Goal: Check status: Check status

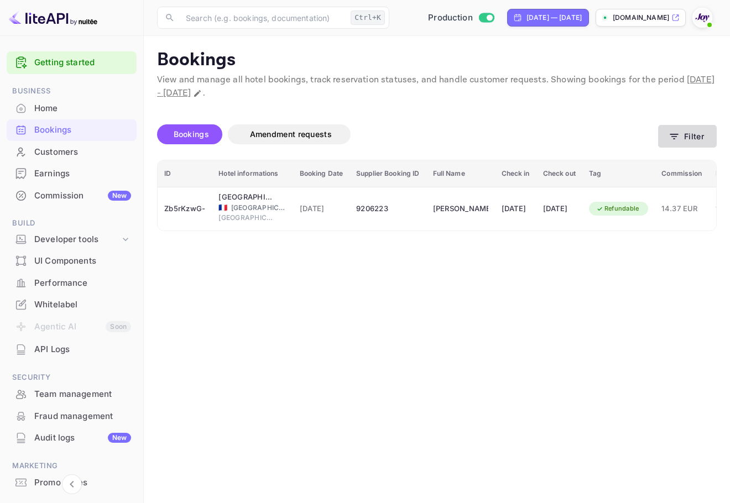
click at [675, 133] on icon "button" at bounding box center [674, 136] width 11 height 11
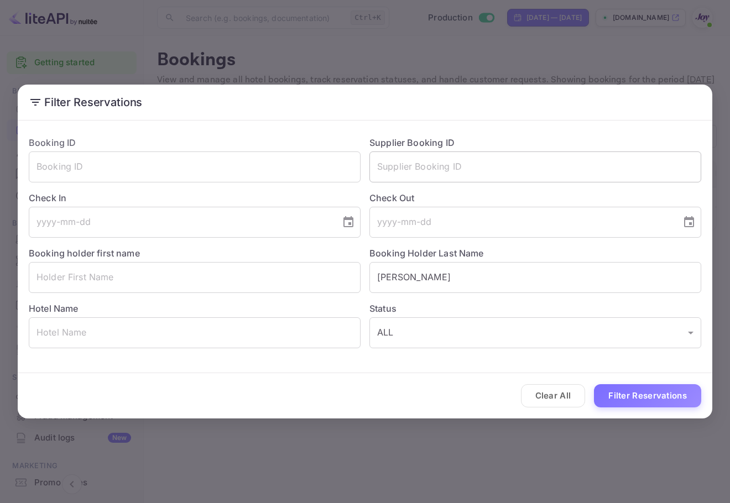
click at [540, 164] on input "text" at bounding box center [535, 167] width 332 height 31
drag, startPoint x: 437, startPoint y: 290, endPoint x: 369, endPoint y: 284, distance: 68.2
click at [369, 284] on div "Booking Holder Last Name [PERSON_NAME] ​" at bounding box center [531, 265] width 341 height 55
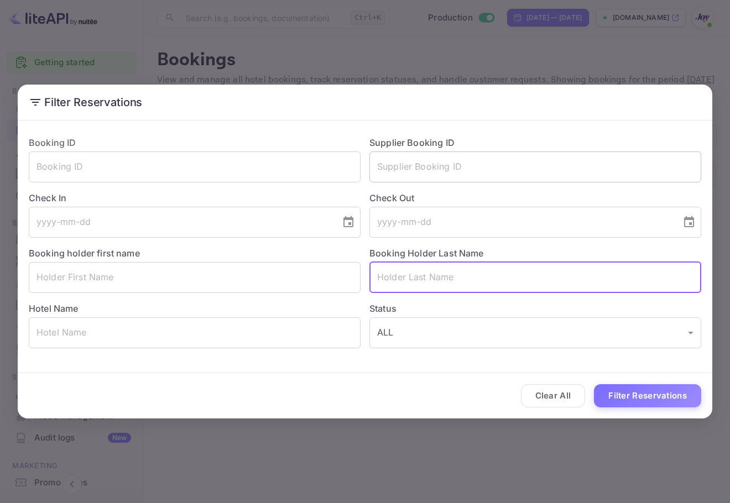
click at [463, 177] on input "text" at bounding box center [535, 167] width 332 height 31
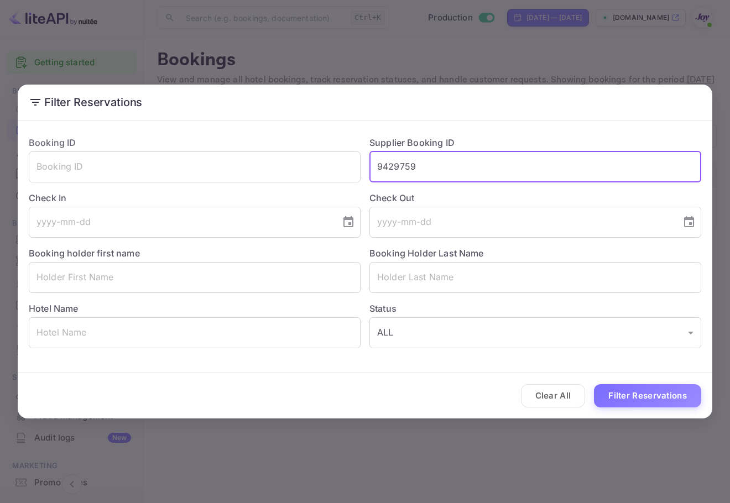
type input "9429759"
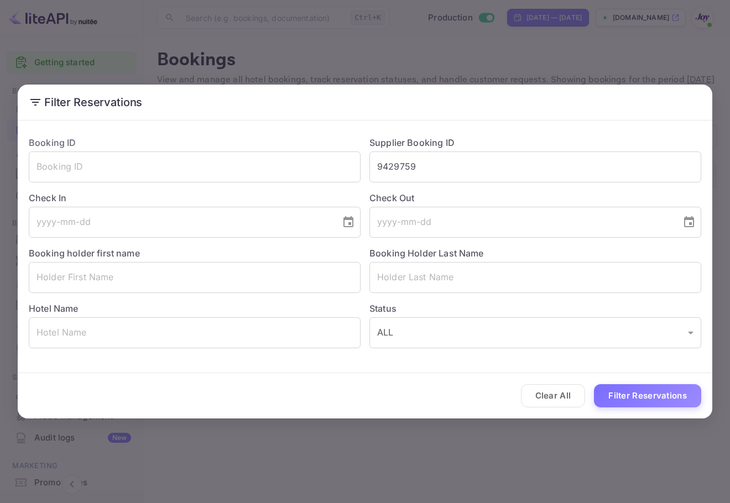
click at [650, 410] on div "Clear All Filter Reservations" at bounding box center [365, 396] width 694 height 46
click at [655, 382] on div "Clear All Filter Reservations" at bounding box center [365, 396] width 694 height 46
click at [654, 395] on button "Filter Reservations" at bounding box center [647, 396] width 107 height 24
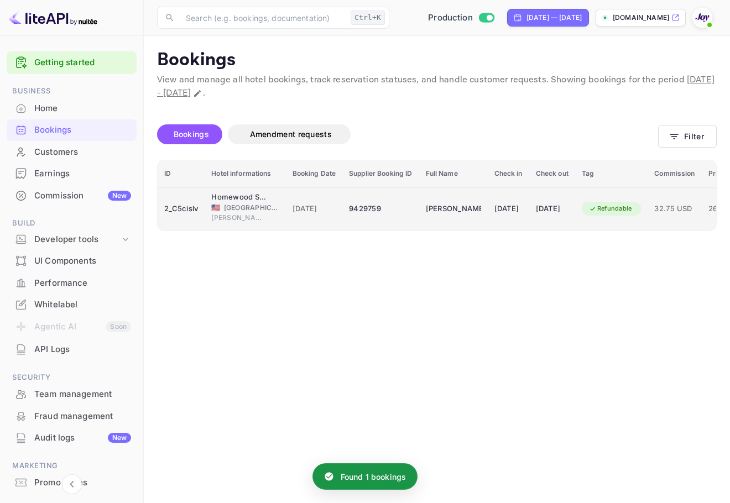
click at [342, 222] on td "[DATE]" at bounding box center [314, 209] width 57 height 44
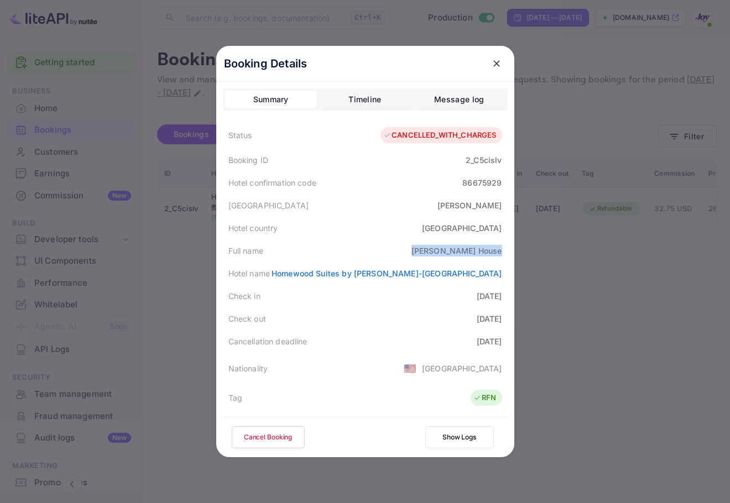
drag, startPoint x: 461, startPoint y: 247, endPoint x: 498, endPoint y: 254, distance: 37.7
click at [498, 254] on div "Full name [PERSON_NAME]" at bounding box center [365, 250] width 285 height 23
copy div "[PERSON_NAME]"
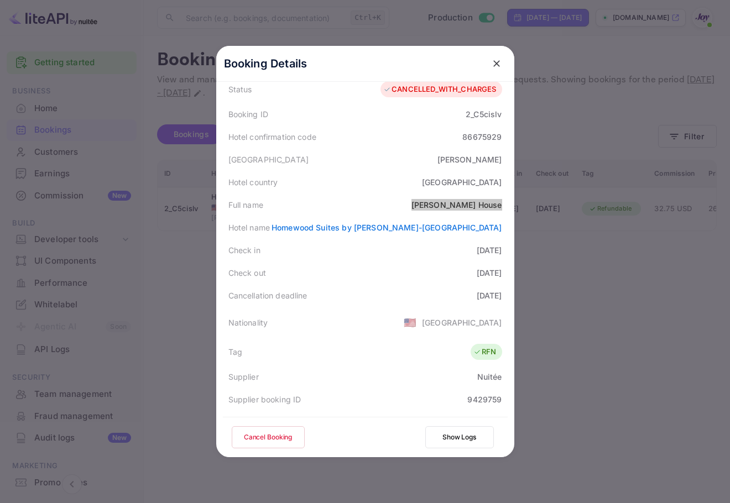
scroll to position [268, 0]
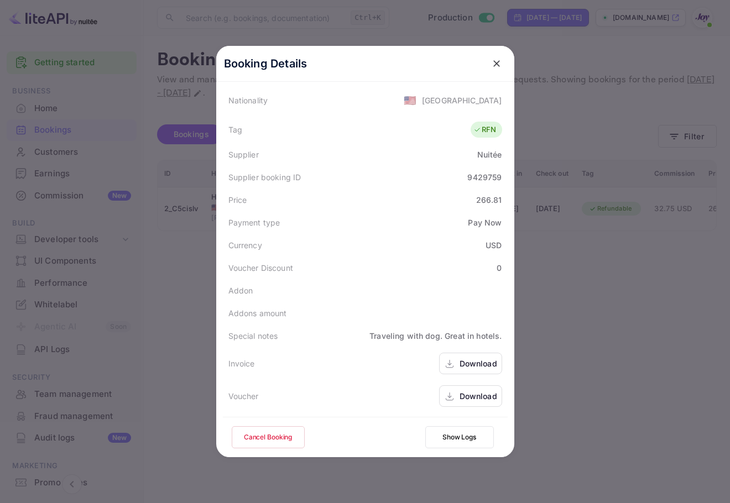
click at [476, 398] on div "Download" at bounding box center [478, 396] width 38 height 12
click at [491, 66] on icon "close" at bounding box center [496, 63] width 11 height 11
